Goal: Information Seeking & Learning: Learn about a topic

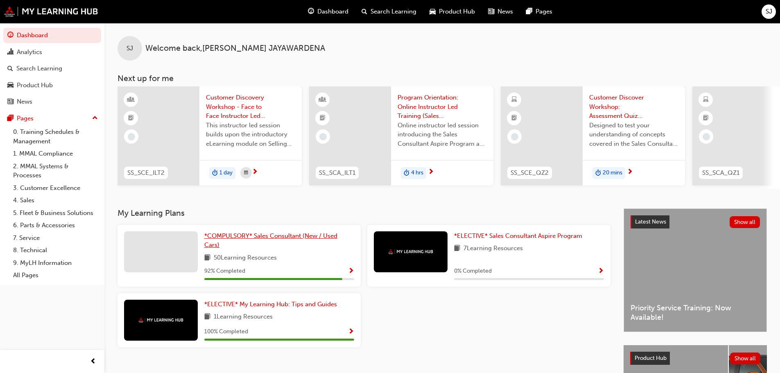
click at [231, 237] on span "*COMPULSORY* Sales Consultant (New / Used Cars)" at bounding box center [270, 240] width 133 height 17
